Goal: Find specific page/section

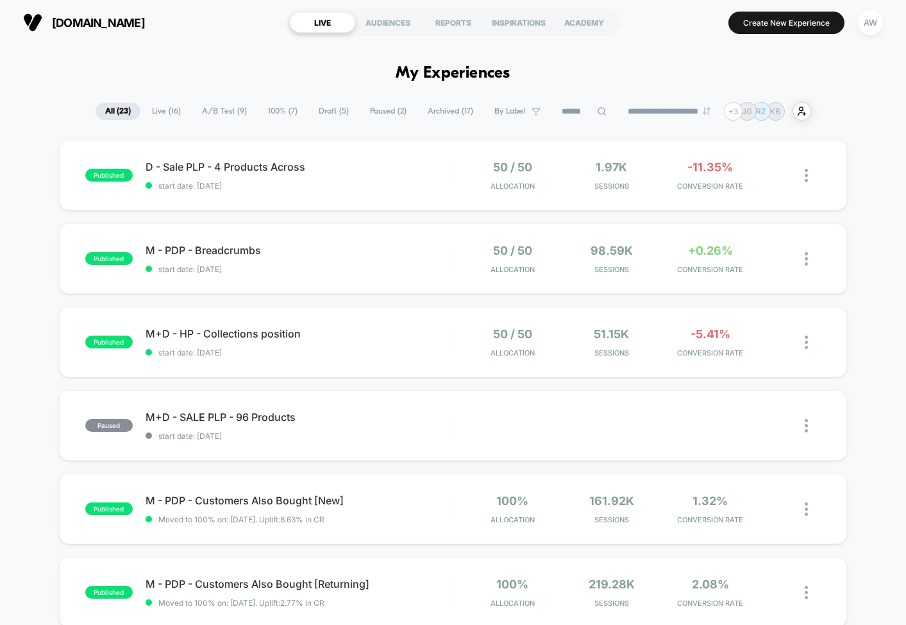
click at [169, 110] on span "Live ( 16 )" at bounding box center [166, 111] width 48 height 17
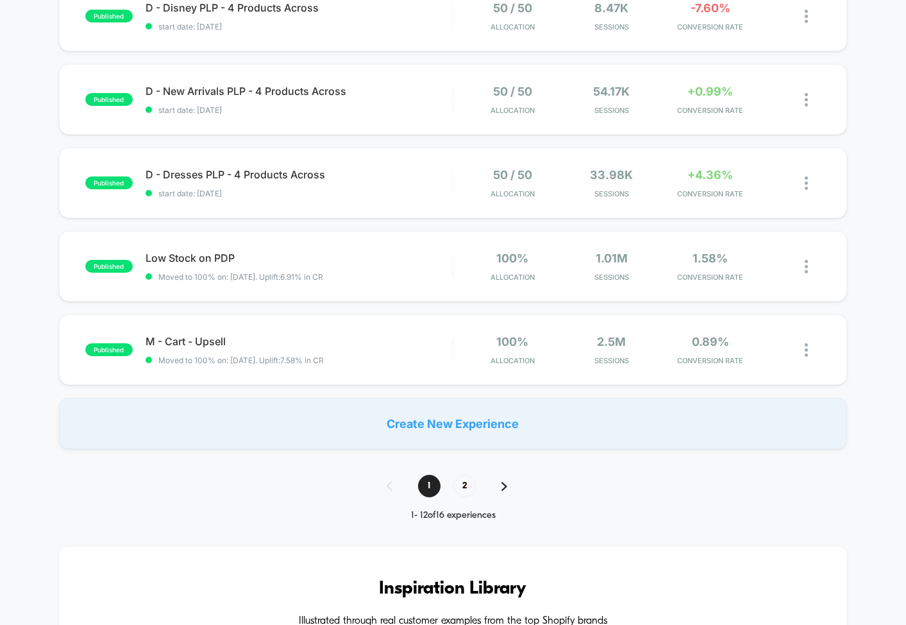
scroll to position [754, 0]
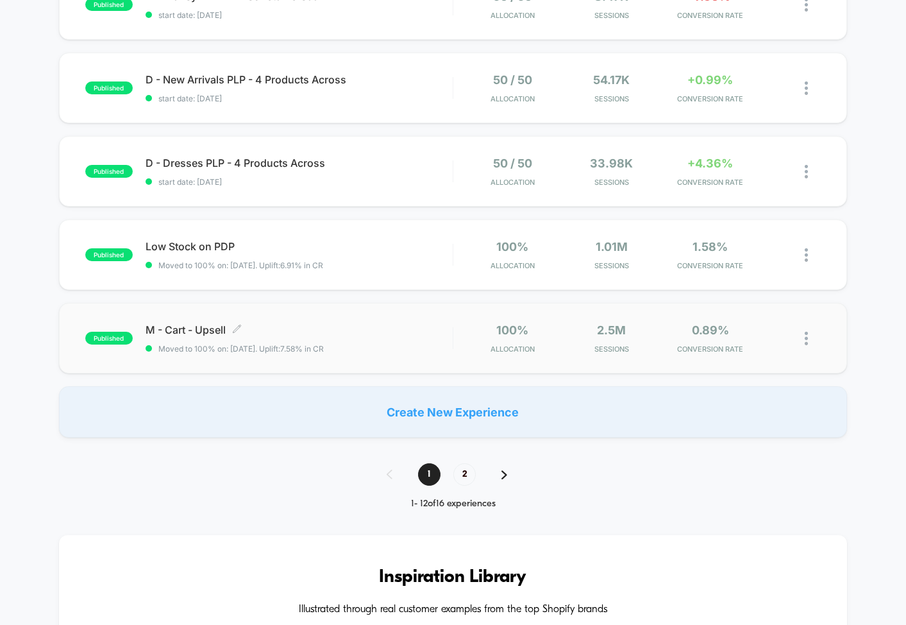
click at [372, 342] on div "M - Cart - Upsell Click to edit experience details Click to edit experience det…" at bounding box center [299, 338] width 307 height 30
